Goal: Information Seeking & Learning: Learn about a topic

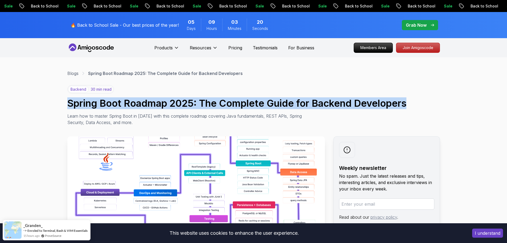
drag, startPoint x: 408, startPoint y: 105, endPoint x: 97, endPoint y: 103, distance: 311.0
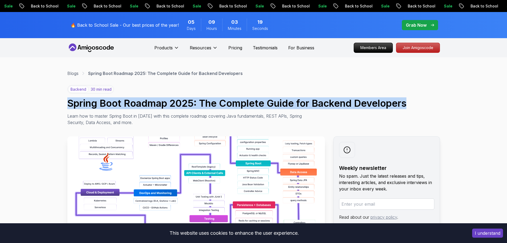
click at [97, 102] on h1 "Spring Boot Roadmap 2025: The Complete Guide for Backend Developers" at bounding box center [253, 103] width 373 height 11
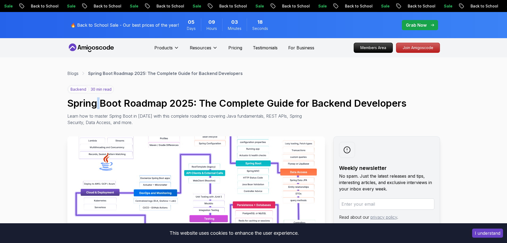
click at [97, 102] on h1 "Spring Boot Roadmap 2025: The Complete Guide for Backend Developers" at bounding box center [253, 103] width 373 height 11
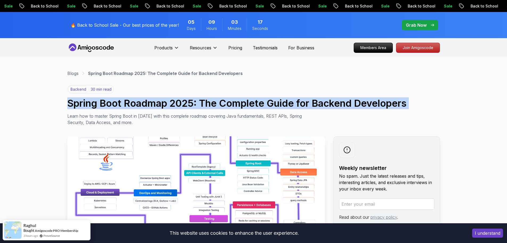
drag, startPoint x: 97, startPoint y: 102, endPoint x: 452, endPoint y: 120, distance: 355.3
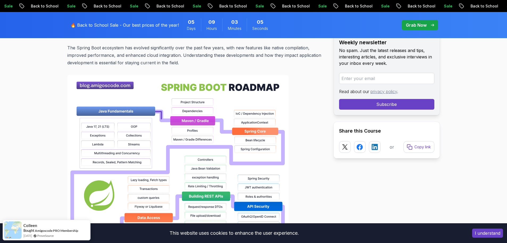
scroll to position [373, 0]
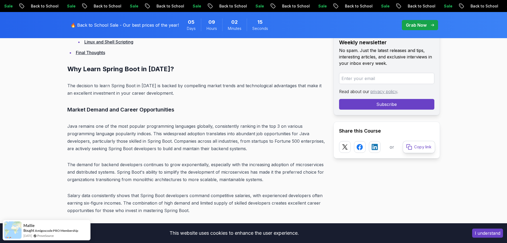
scroll to position [1384, 0]
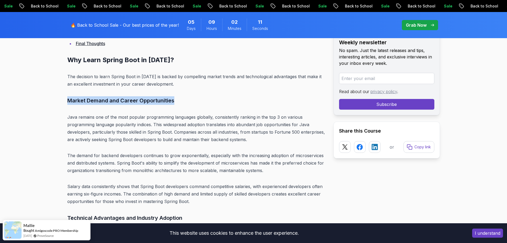
drag, startPoint x: 67, startPoint y: 102, endPoint x: 184, endPoint y: 98, distance: 117.2
click at [184, 98] on h3 "Market Demand and Career Opportunities" at bounding box center [196, 100] width 258 height 9
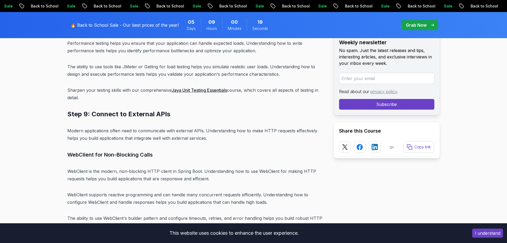
scroll to position [5032, 0]
